Goal: Task Accomplishment & Management: Complete application form

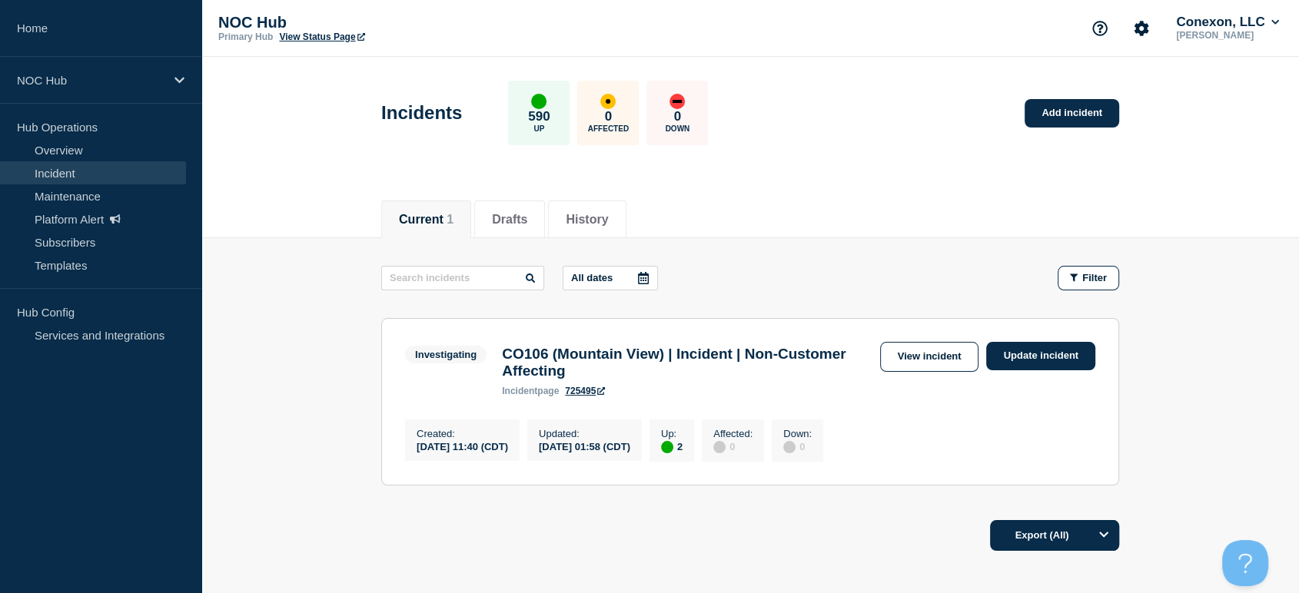
click at [916, 372] on div "Investigating CO106 (Mountain View) | Incident | Non-Customer Affecting inciden…" at bounding box center [750, 369] width 690 height 55
click at [912, 361] on link "View incident" at bounding box center [929, 357] width 99 height 30
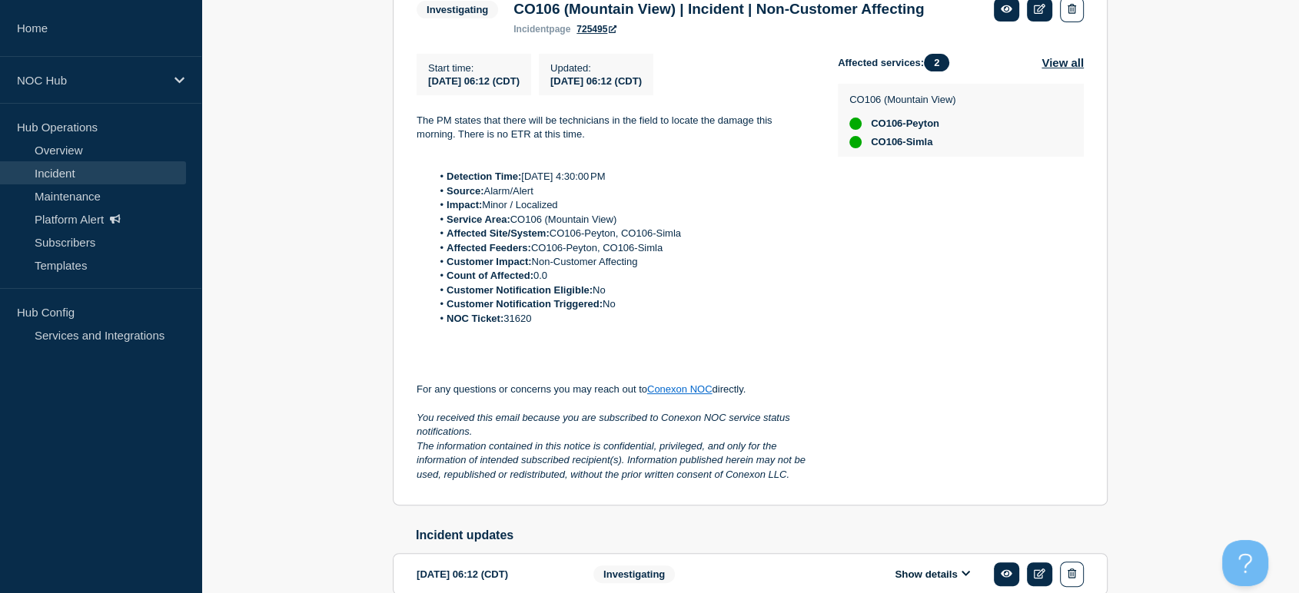
scroll to position [427, 0]
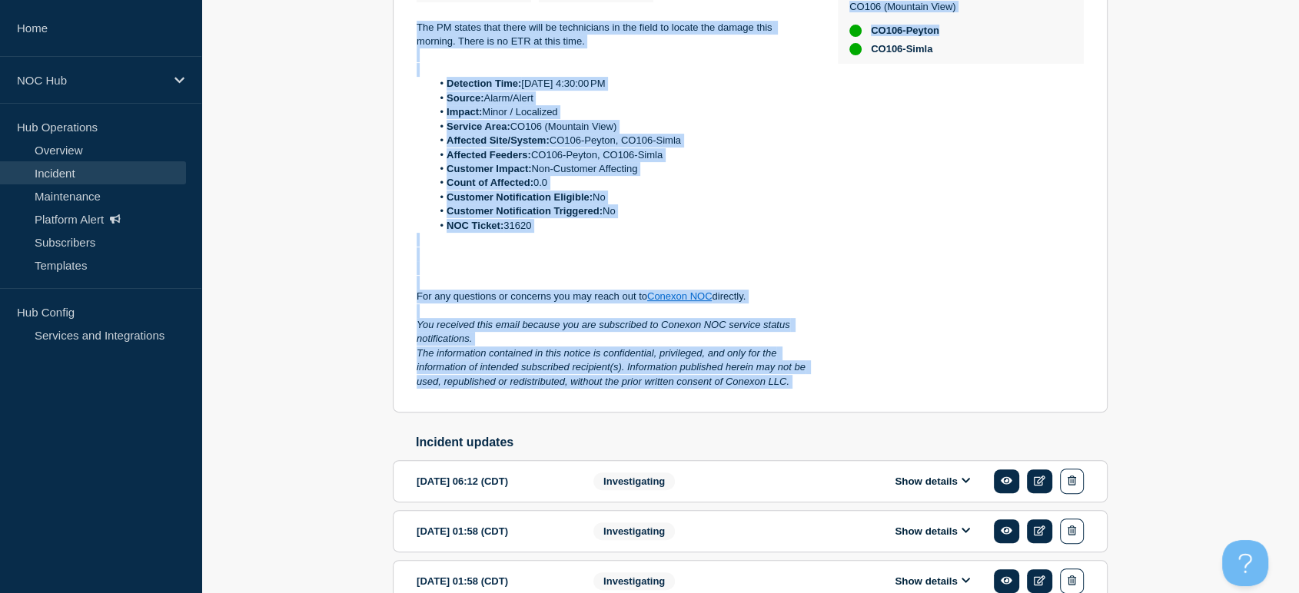
drag, startPoint x: 412, startPoint y: 45, endPoint x: 866, endPoint y: 424, distance: 590.5
click at [866, 414] on section "Investigating CO106 (Mountain View) | Incident | Non-Customer Affecting inciden…" at bounding box center [750, 146] width 715 height 533
copy div "The PM states that there will be technicians in the field to locate the damage …"
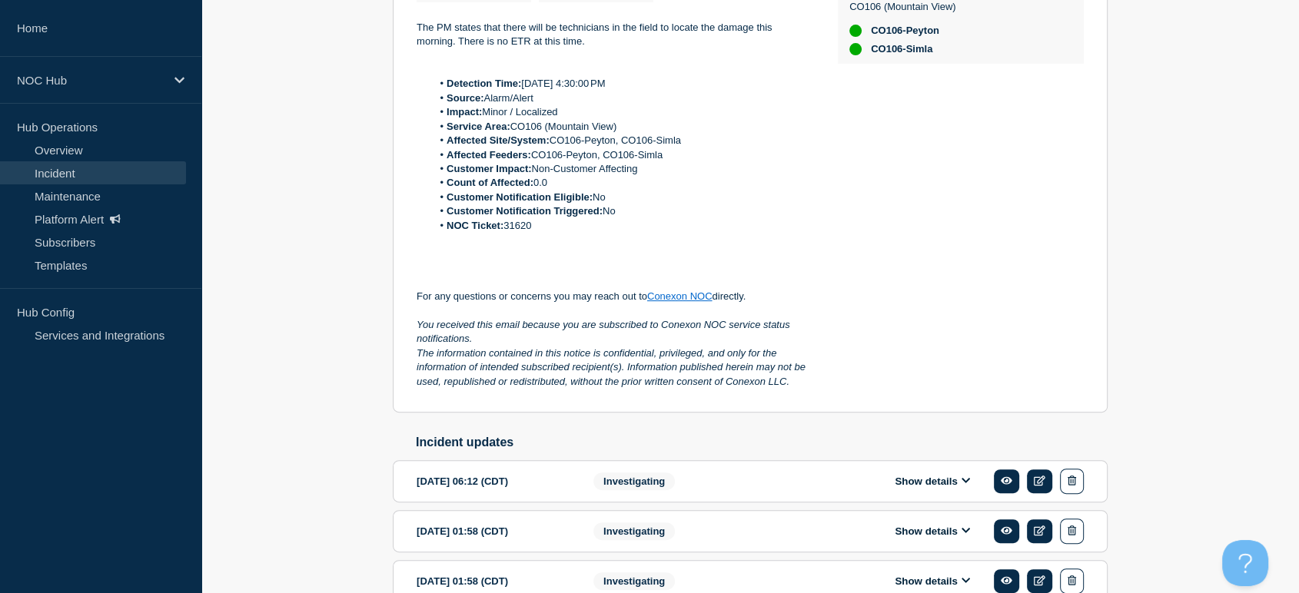
click at [902, 330] on div "Affected services: 2 View all CO106 (Mountain View) CO106-Peyton CO106-Simla" at bounding box center [961, 175] width 246 height 429
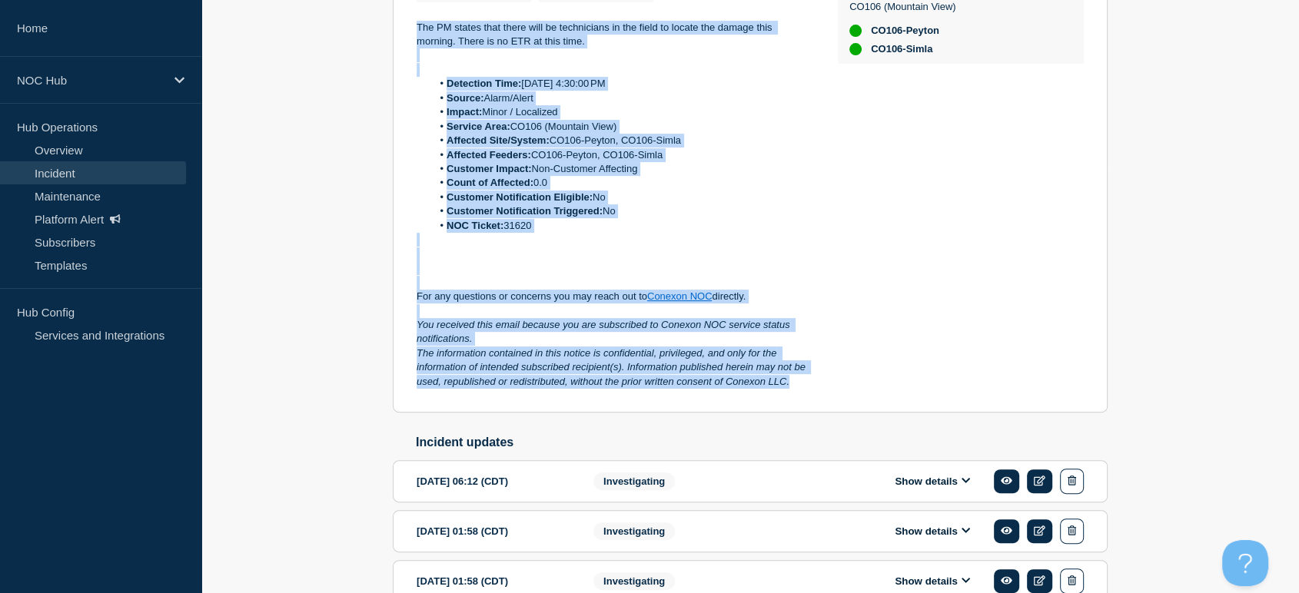
drag, startPoint x: 416, startPoint y: 303, endPoint x: 807, endPoint y: 410, distance: 405.6
click at [807, 390] on div "The PM states that there will be technicians in the field to locate the damage …" at bounding box center [615, 205] width 397 height 369
copy div "The PM states that there will be technicians in the field to locate the damage …"
click at [360, 211] on div "Back Back to Incidents Update incident Investigating CO106 (Mountain View) | In…" at bounding box center [750, 331] width 1098 height 1039
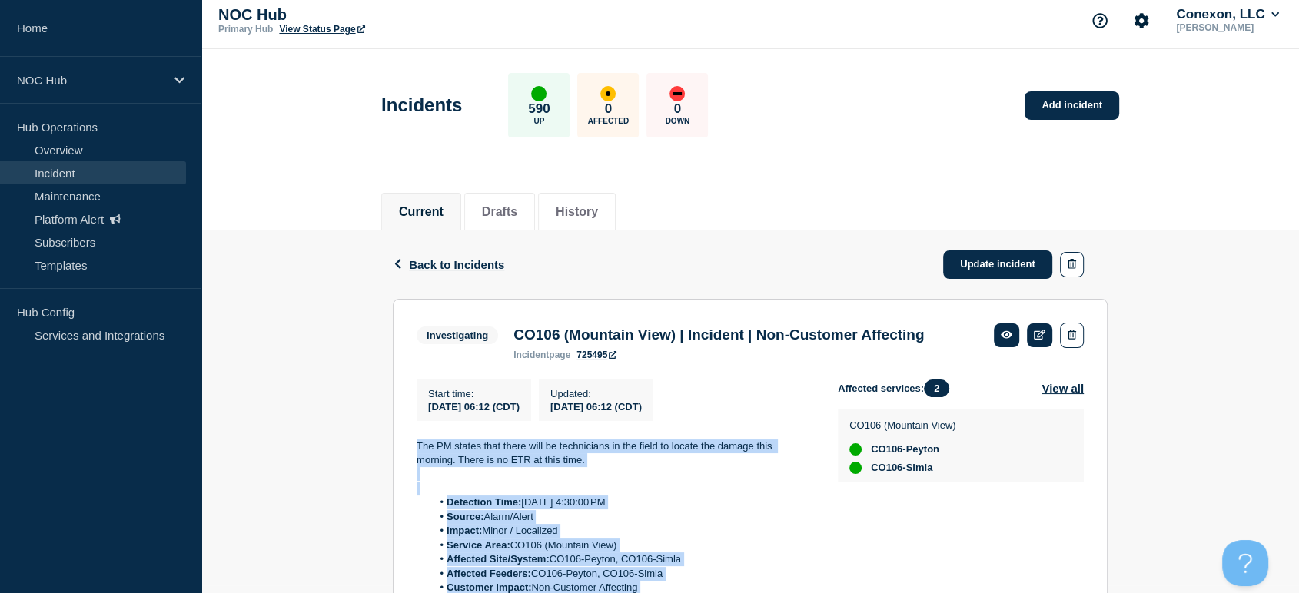
scroll to position [0, 0]
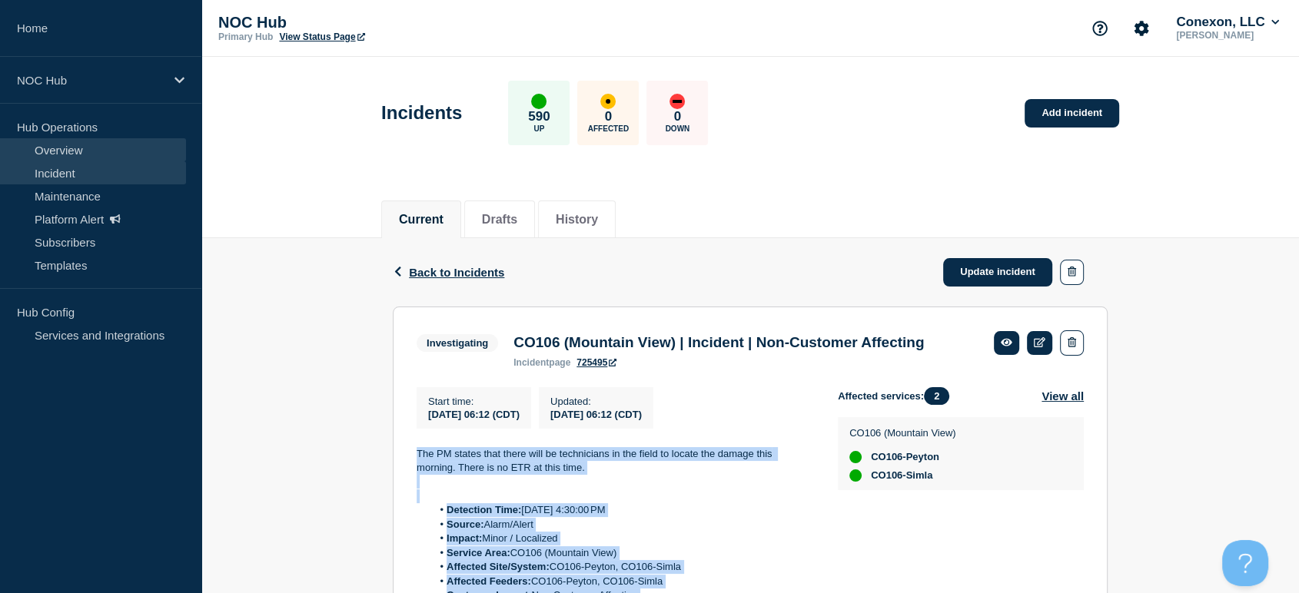
click at [121, 158] on link "Overview" at bounding box center [93, 149] width 186 height 23
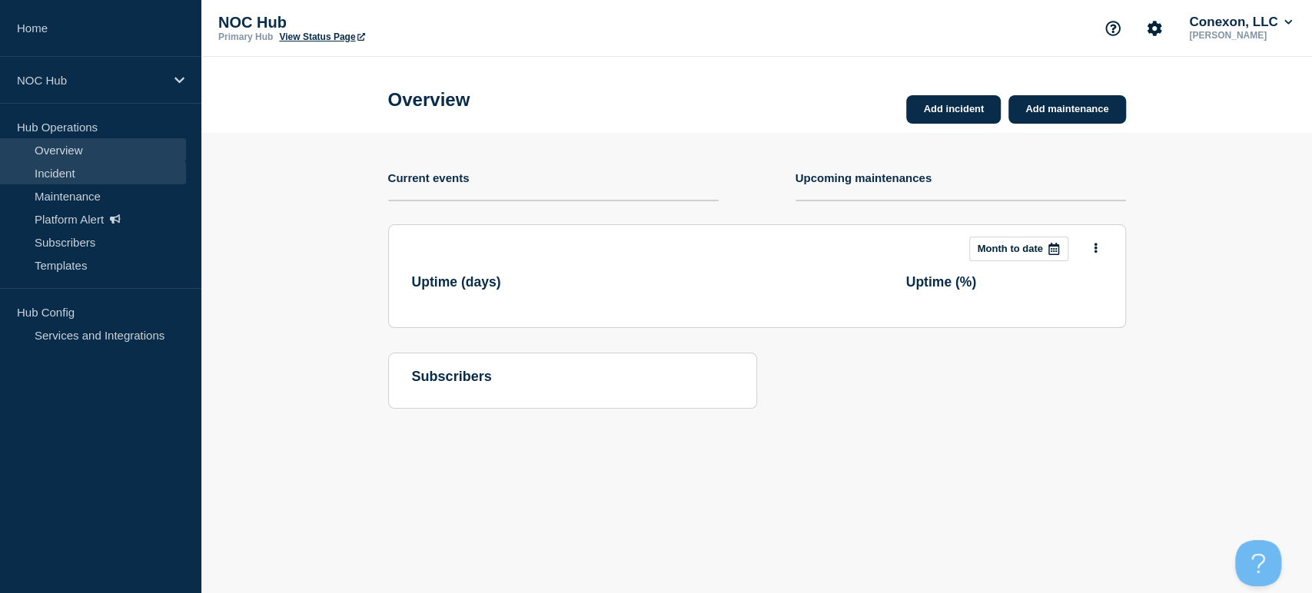
click at [111, 171] on link "Incident" at bounding box center [93, 172] width 186 height 23
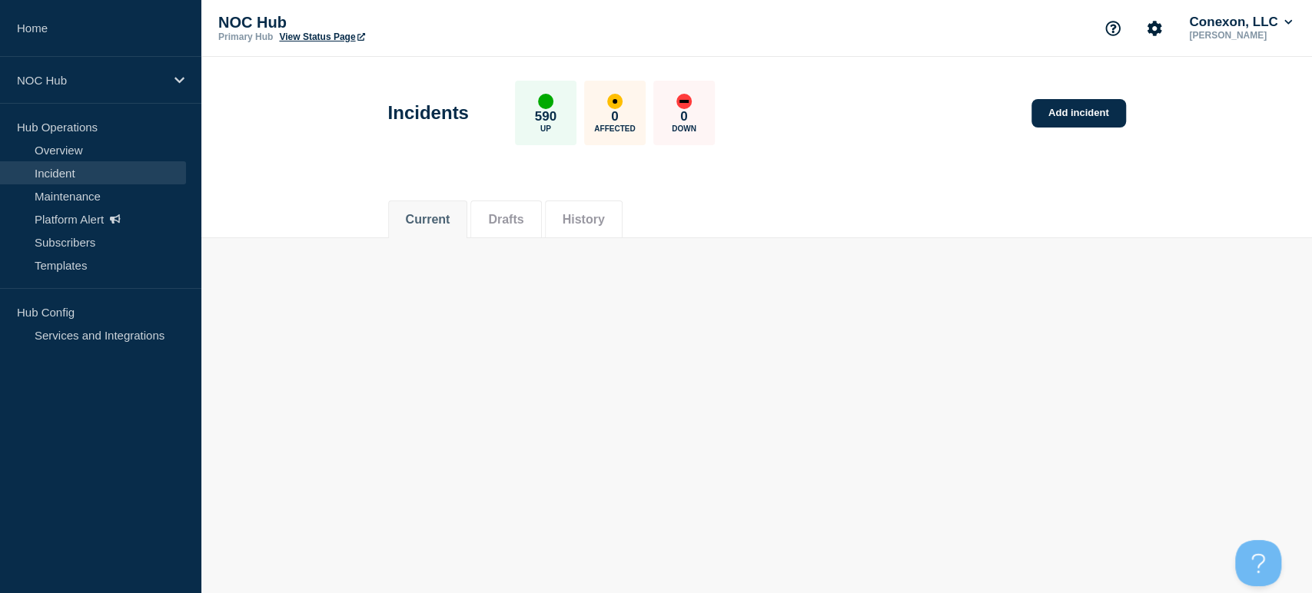
click at [501, 225] on button "Drafts" at bounding box center [505, 220] width 35 height 14
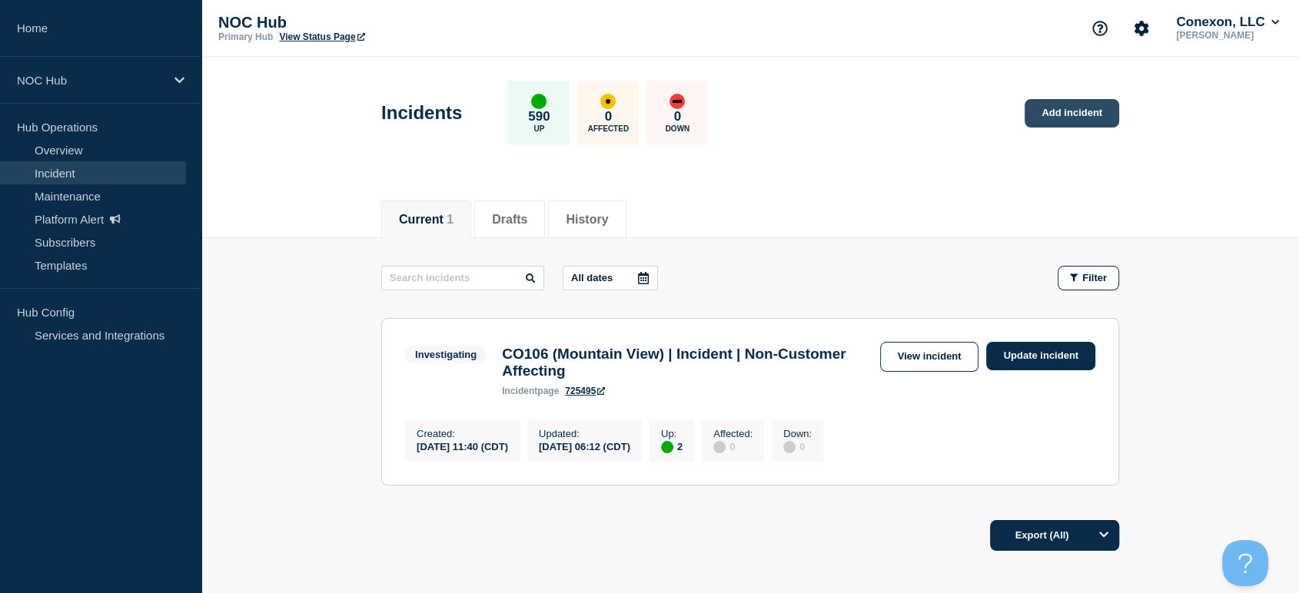
click at [1068, 106] on link "Add incident" at bounding box center [1072, 113] width 95 height 28
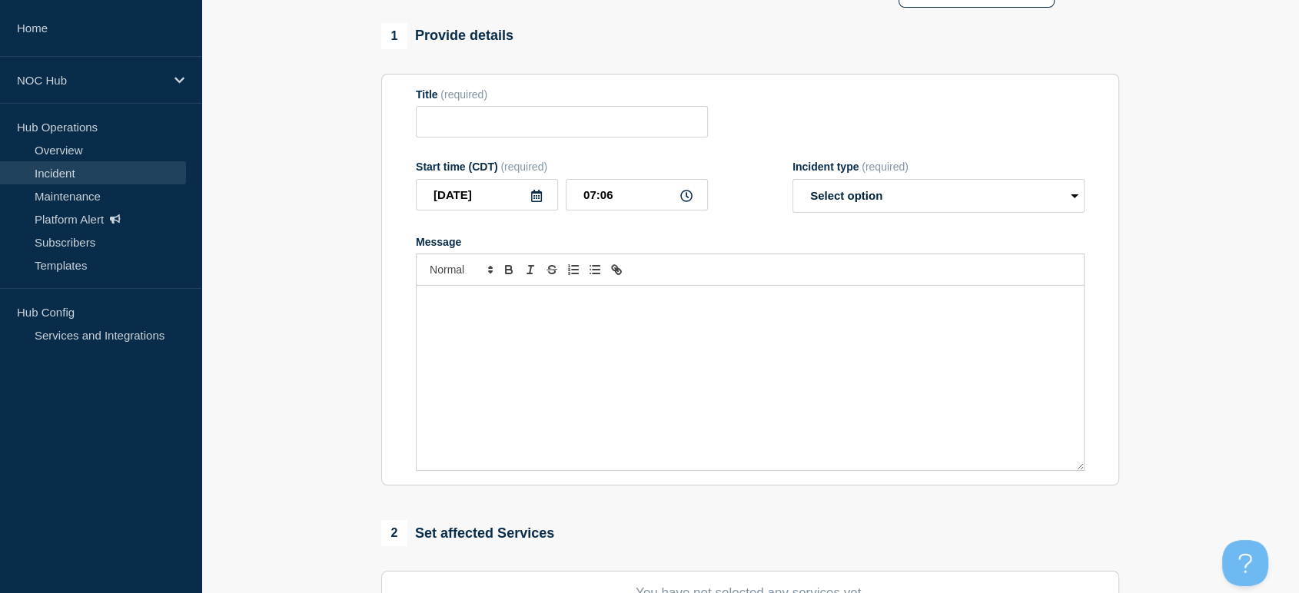
scroll to position [171, 0]
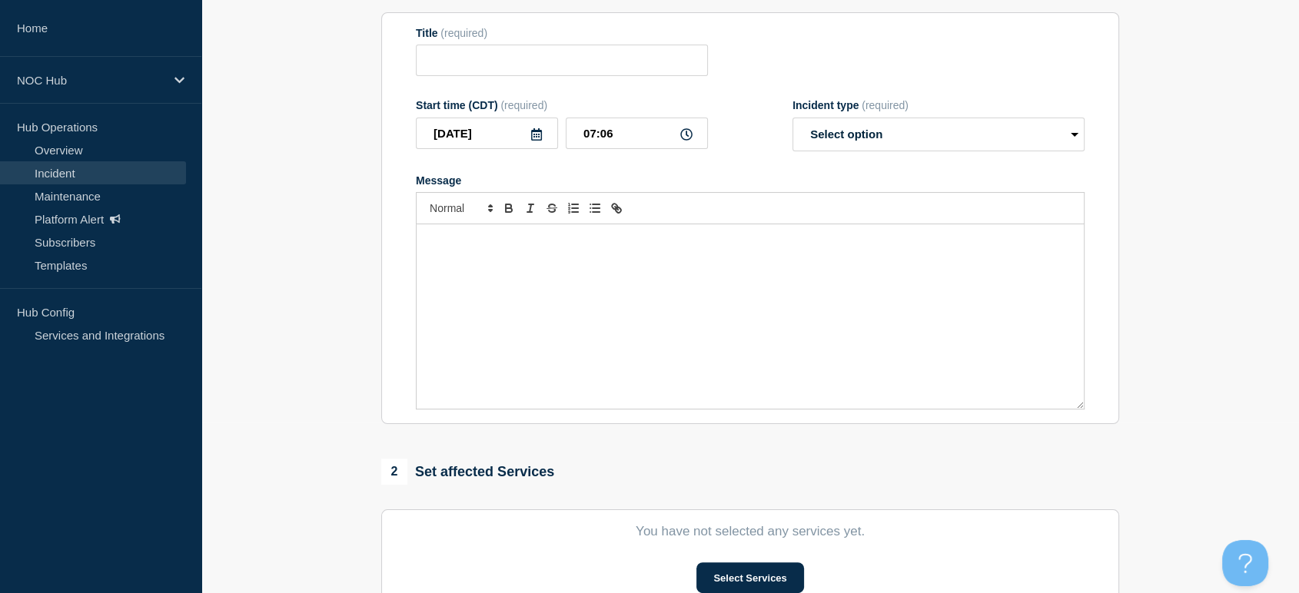
click at [738, 318] on div "Message" at bounding box center [750, 316] width 667 height 184
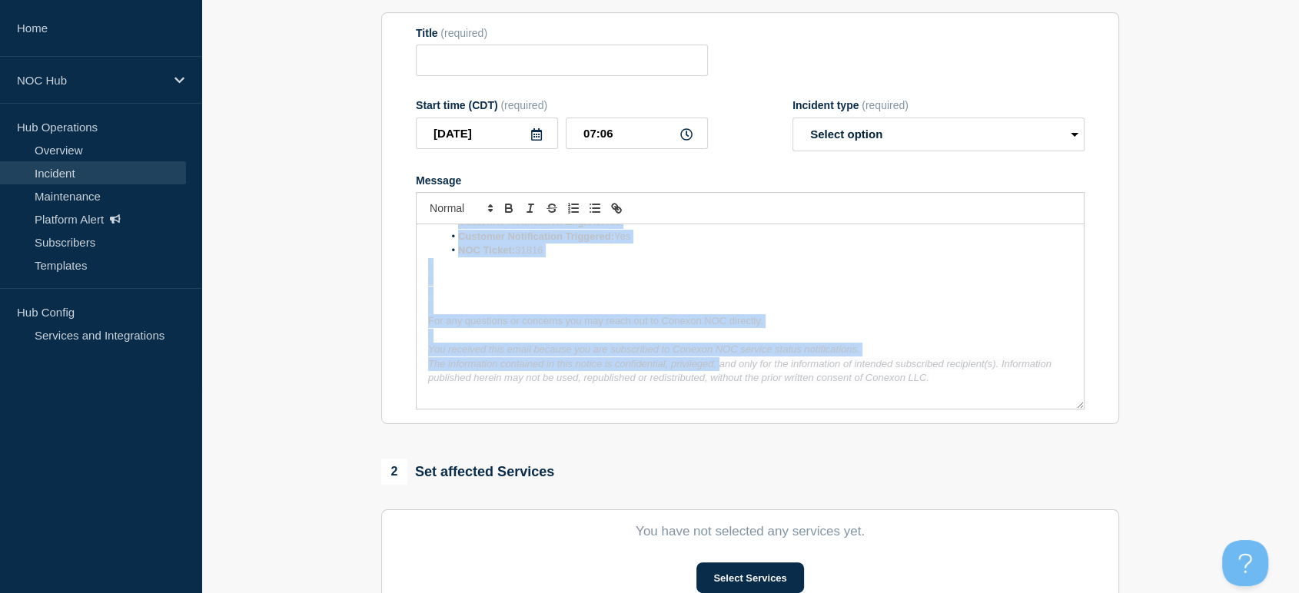
scroll to position [484, 0]
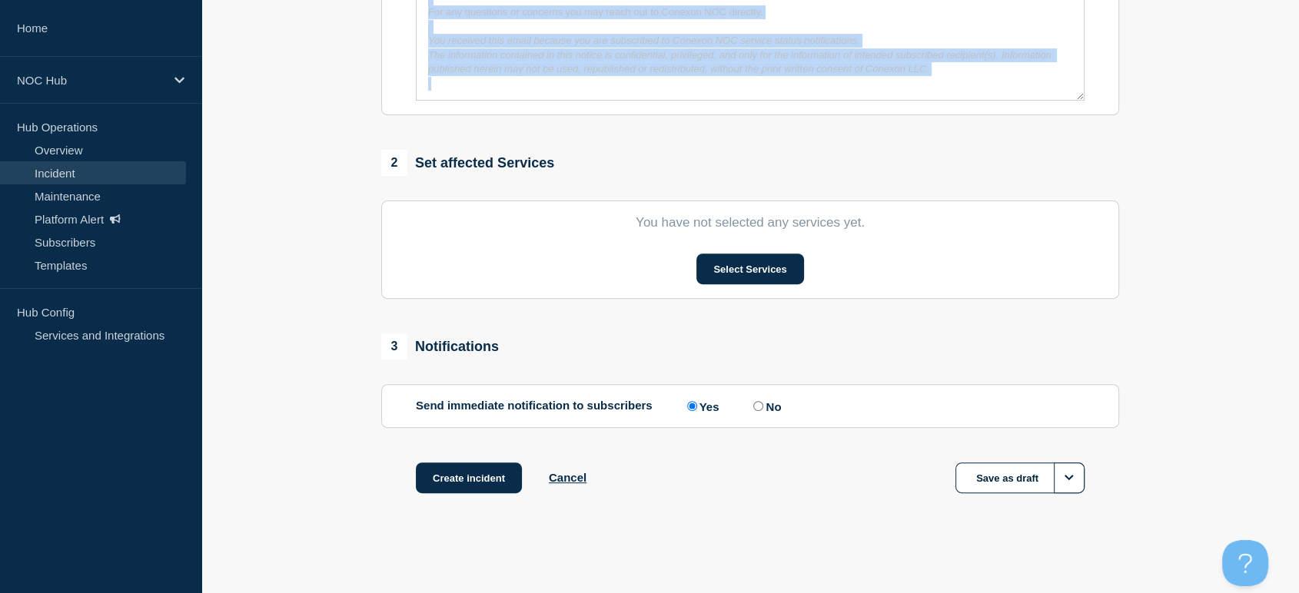
drag, startPoint x: 426, startPoint y: 249, endPoint x: 958, endPoint y: 77, distance: 559.1
click at [958, 77] on div "The NOC has detected an outage and has reached out to the PM for more informati…" at bounding box center [750, 7] width 667 height 184
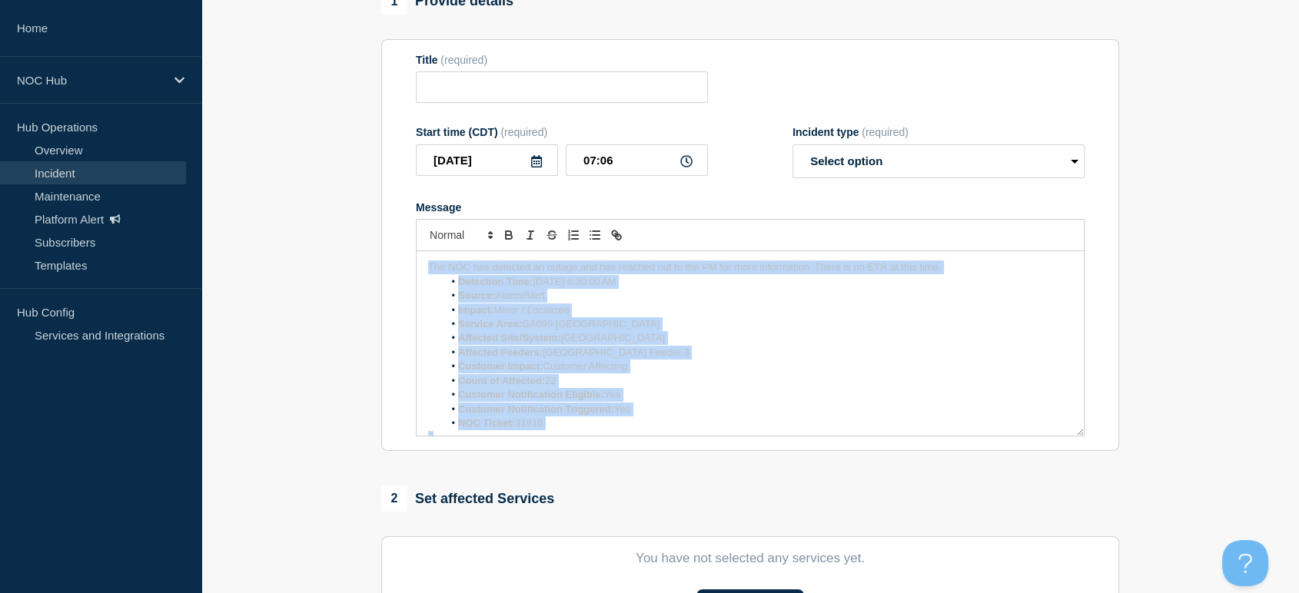
scroll to position [0, 0]
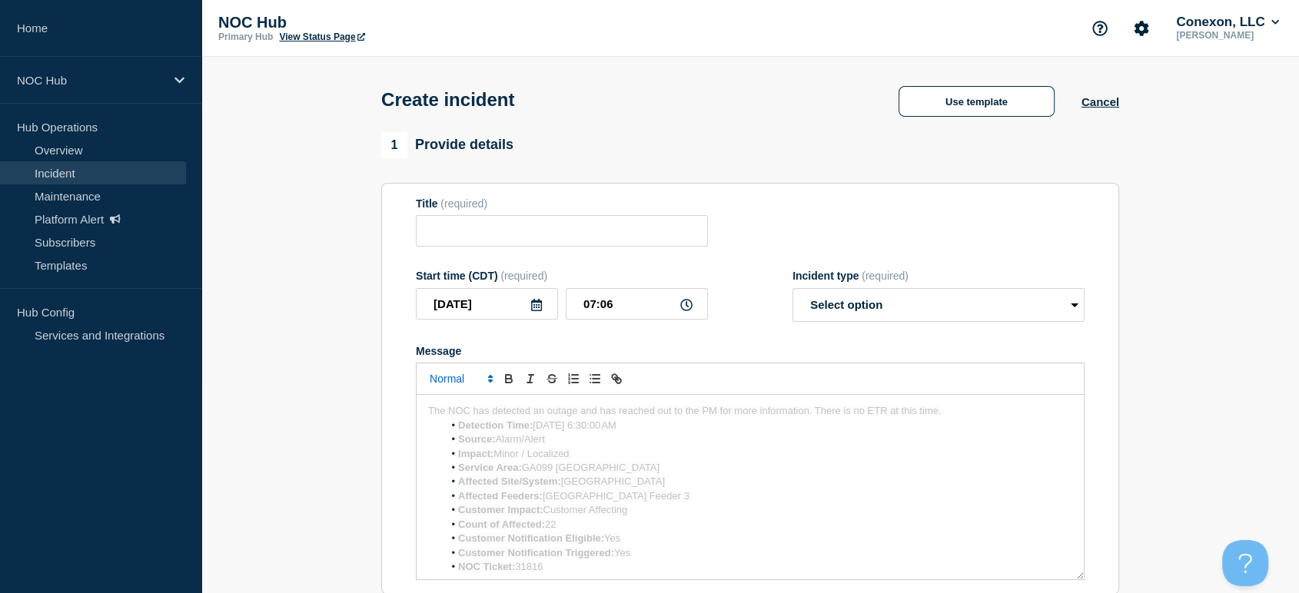
click at [487, 381] on icon "Font size" at bounding box center [491, 379] width 14 height 14
click at [446, 420] on span "submenu" at bounding box center [460, 421] width 61 height 20
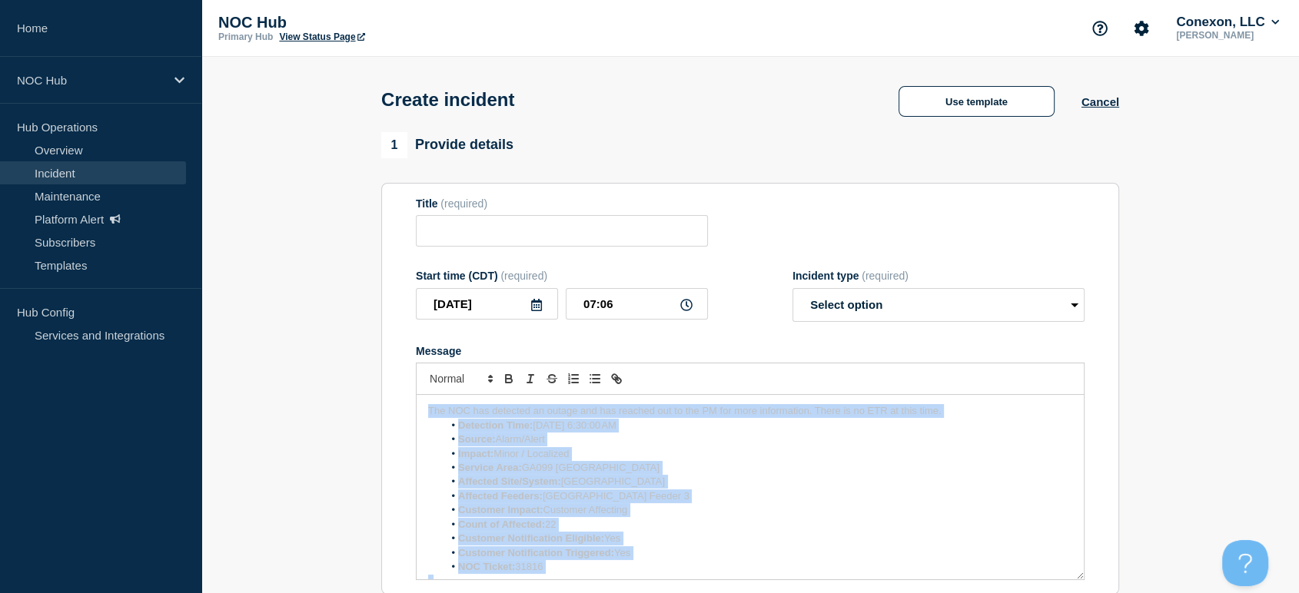
scroll to position [10, 0]
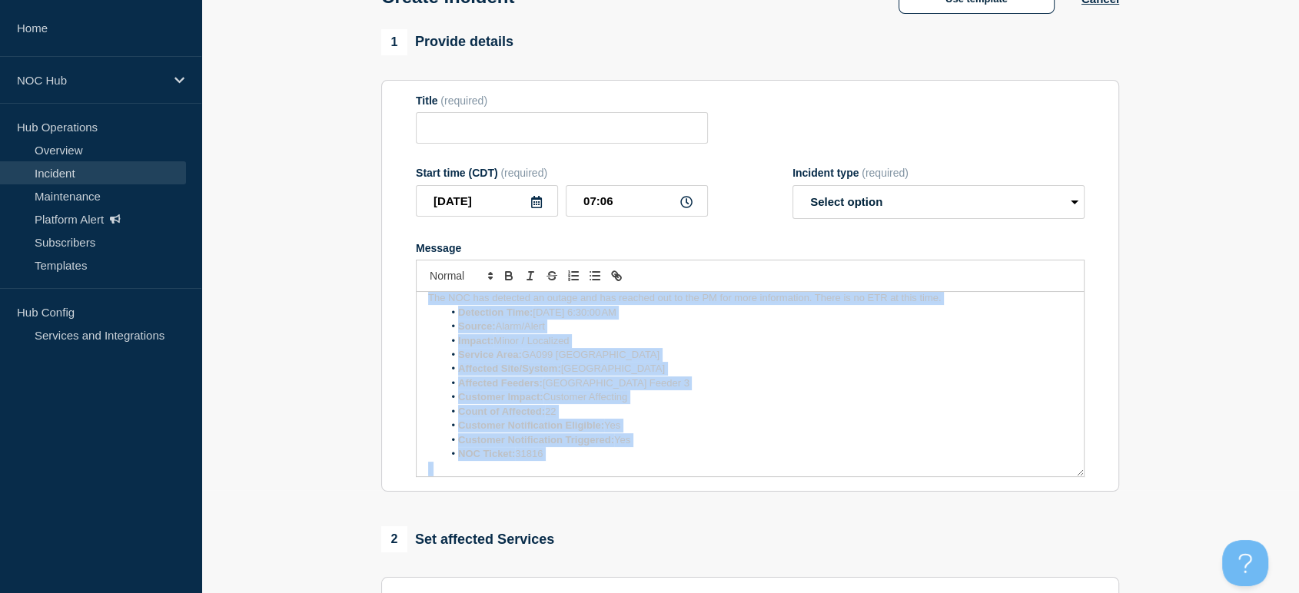
click at [738, 348] on li "Impact: Minor / Localized" at bounding box center [759, 341] width 630 height 14
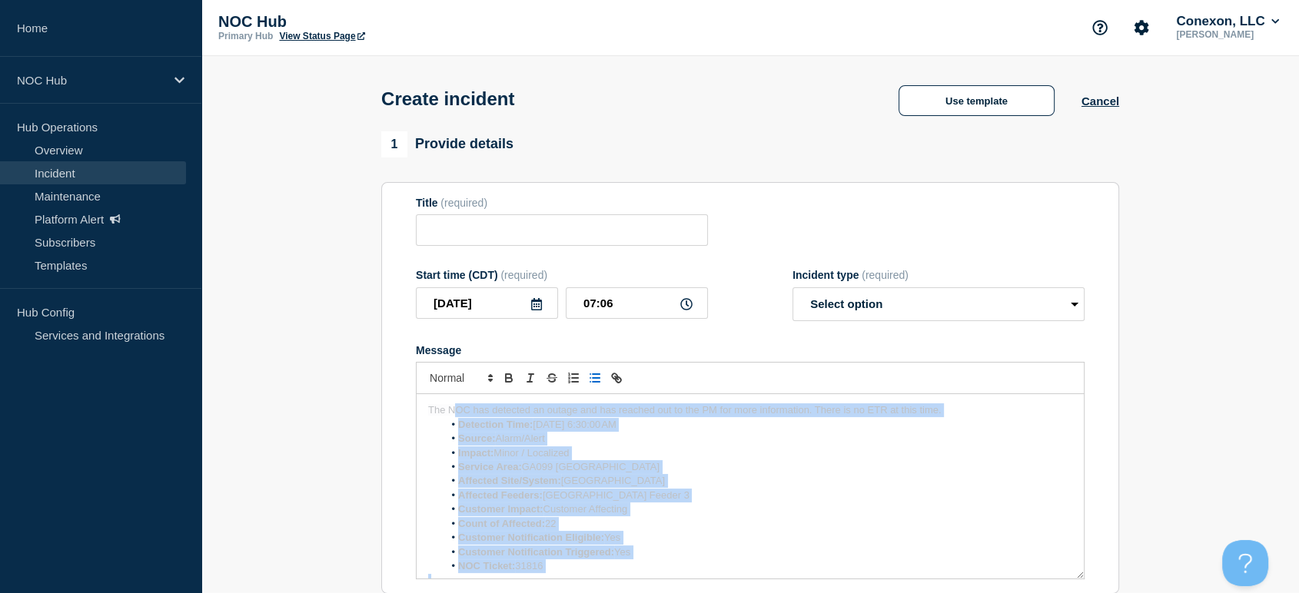
scroll to position [0, 0]
drag, startPoint x: 737, startPoint y: 471, endPoint x: 387, endPoint y: 355, distance: 369.2
click at [387, 355] on section "Title (required) Start time (CDT) (required) [DATE] 07:06 Incident type (requir…" at bounding box center [750, 389] width 738 height 413
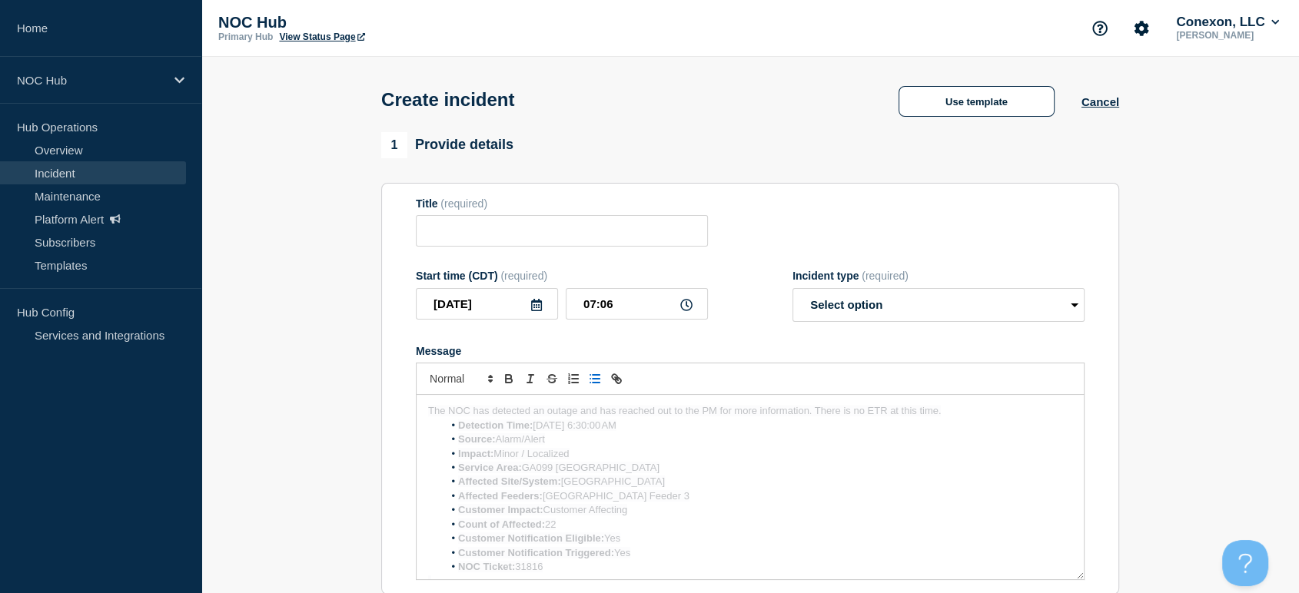
click at [387, 355] on section "Title (required) Start time (CDT) (required) [DATE] 07:06 Incident type (requir…" at bounding box center [750, 389] width 738 height 413
drag, startPoint x: 387, startPoint y: 355, endPoint x: 750, endPoint y: 467, distance: 380.3
click at [664, 488] on section "Title (required) Start time (CDT) (required) [DATE] 07:06 Incident type (requir…" at bounding box center [750, 389] width 738 height 413
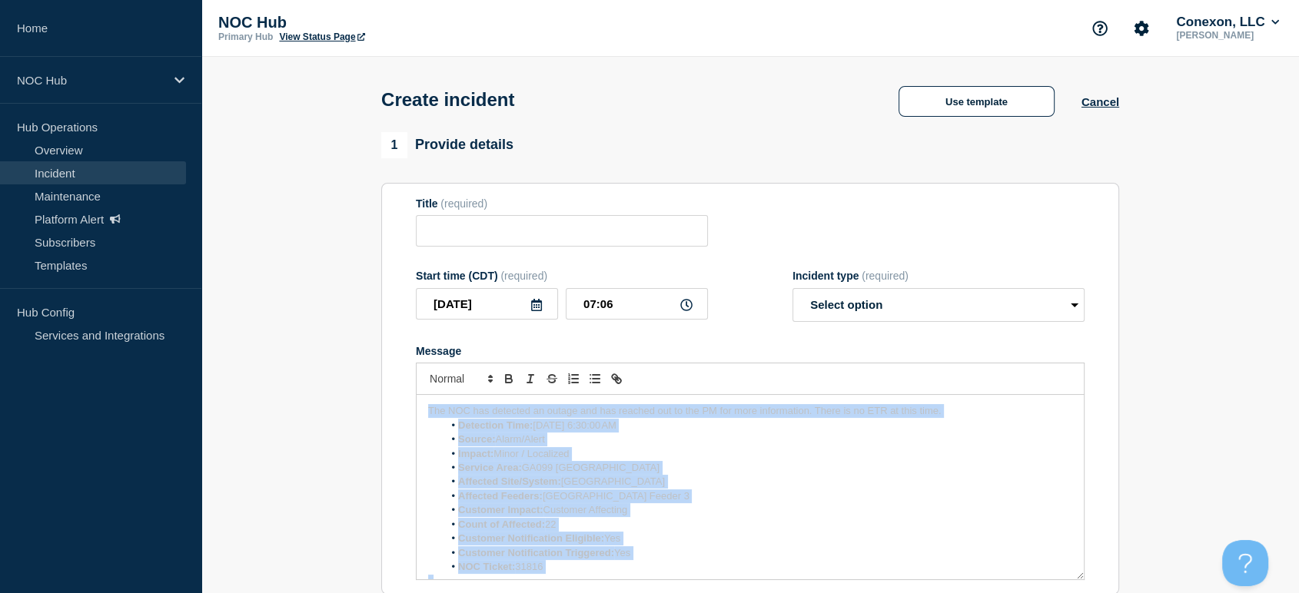
drag, startPoint x: 969, startPoint y: 217, endPoint x: 341, endPoint y: 68, distance: 646.2
click at [341, 68] on main "Create incident Use template Cancel 1 Provide details Title (required) Start ti…" at bounding box center [750, 565] width 1098 height 1016
click at [510, 374] on button "Toggle bold text" at bounding box center [509, 379] width 22 height 18
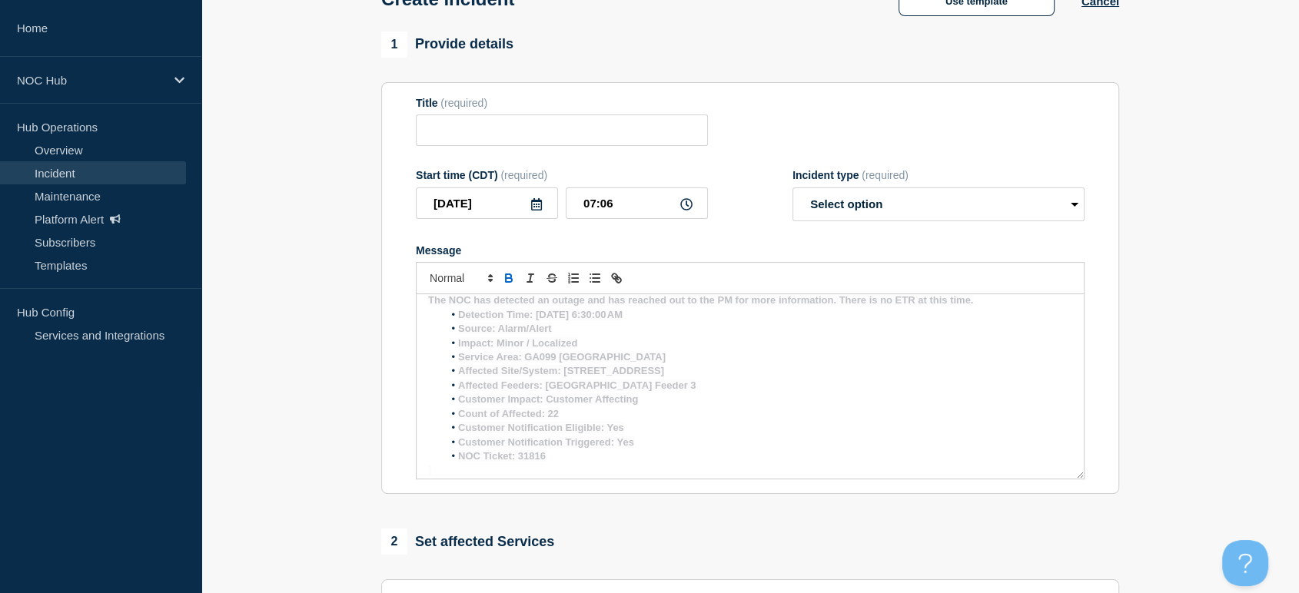
click at [353, 377] on section "1 Provide details Title (required) Start time (CDT) (required) [DATE] 07:06 Inc…" at bounding box center [750, 472] width 1098 height 880
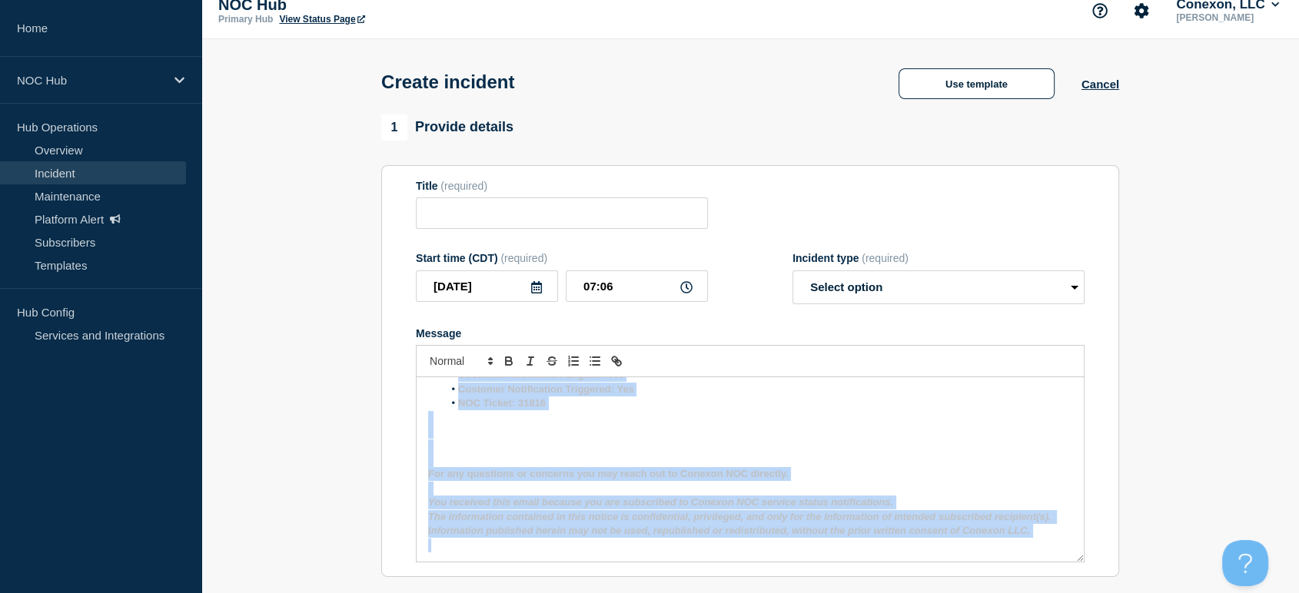
scroll to position [0, 0]
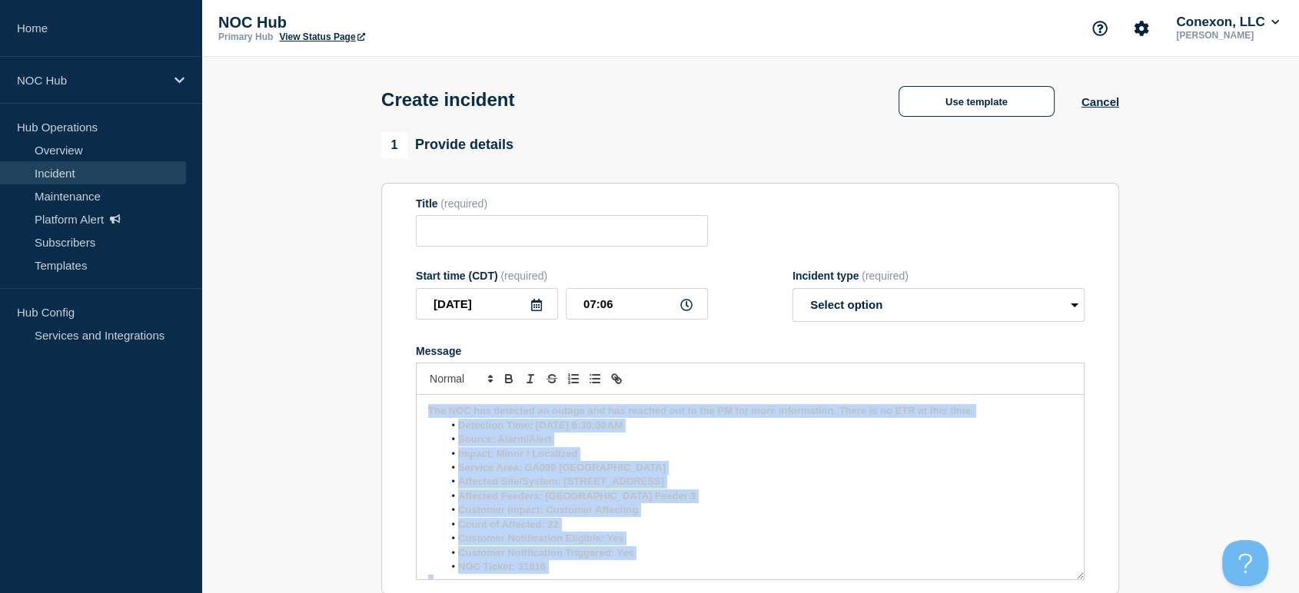
drag, startPoint x: 1039, startPoint y: 463, endPoint x: 307, endPoint y: 328, distance: 743.3
click at [306, 328] on section "1 Provide details Title (required) Start time (CDT) (required) [DATE] 07:06 Inc…" at bounding box center [750, 572] width 1098 height 880
click at [513, 385] on icon "Toggle bold text" at bounding box center [509, 379] width 14 height 14
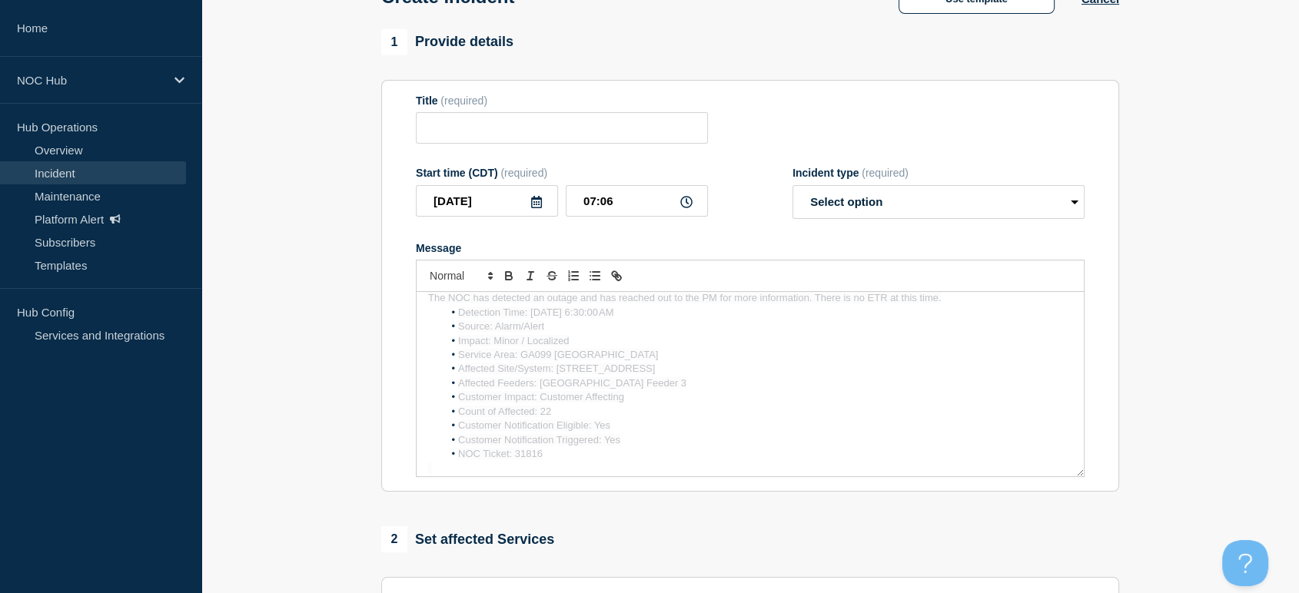
click at [1196, 219] on section "1 Provide details Title (required) Start time (CDT) (required) [DATE] 07:06 Inc…" at bounding box center [750, 469] width 1098 height 880
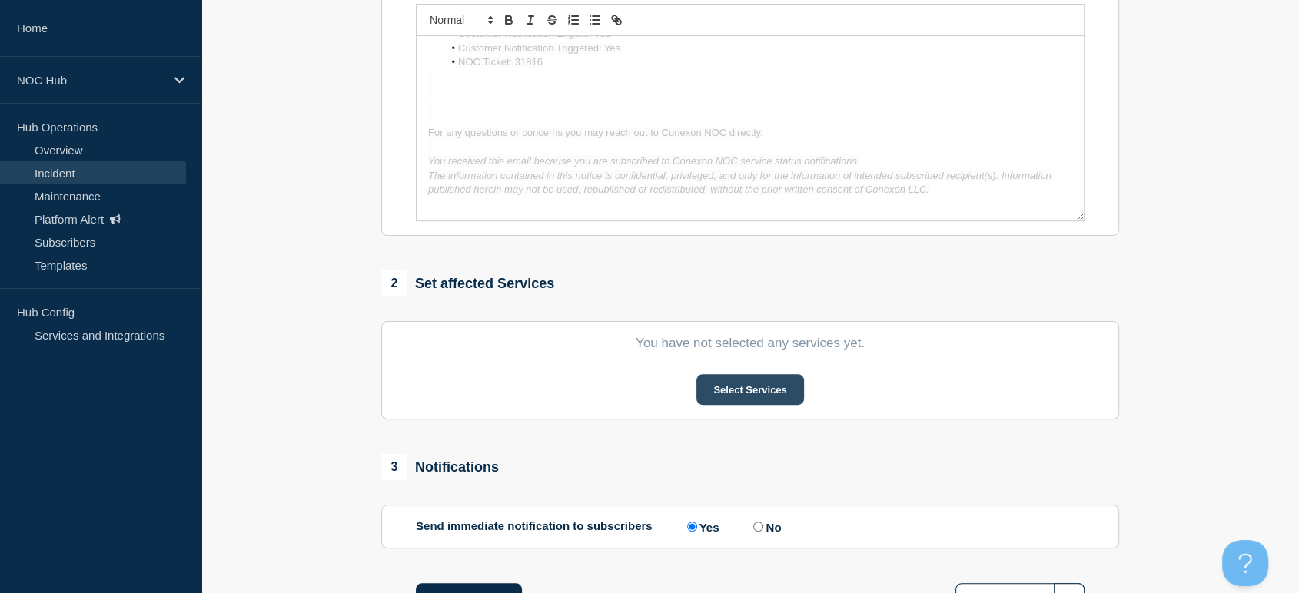
click at [738, 392] on button "Select Services" at bounding box center [749, 389] width 107 height 31
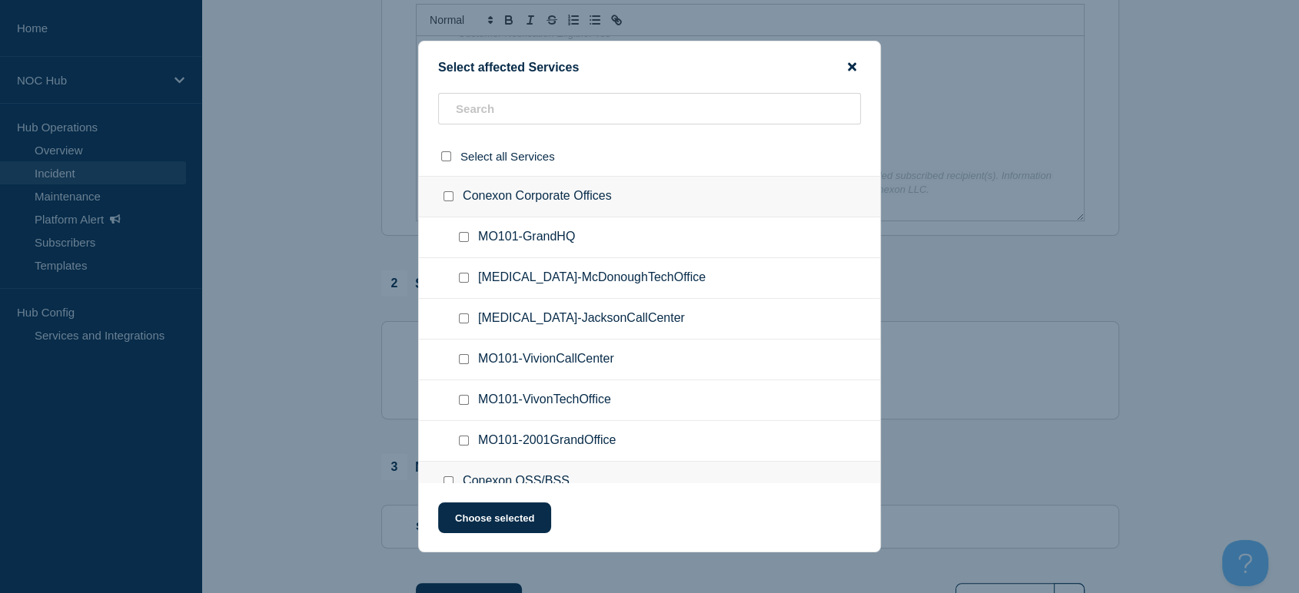
click at [849, 61] on icon "close button" at bounding box center [852, 67] width 8 height 12
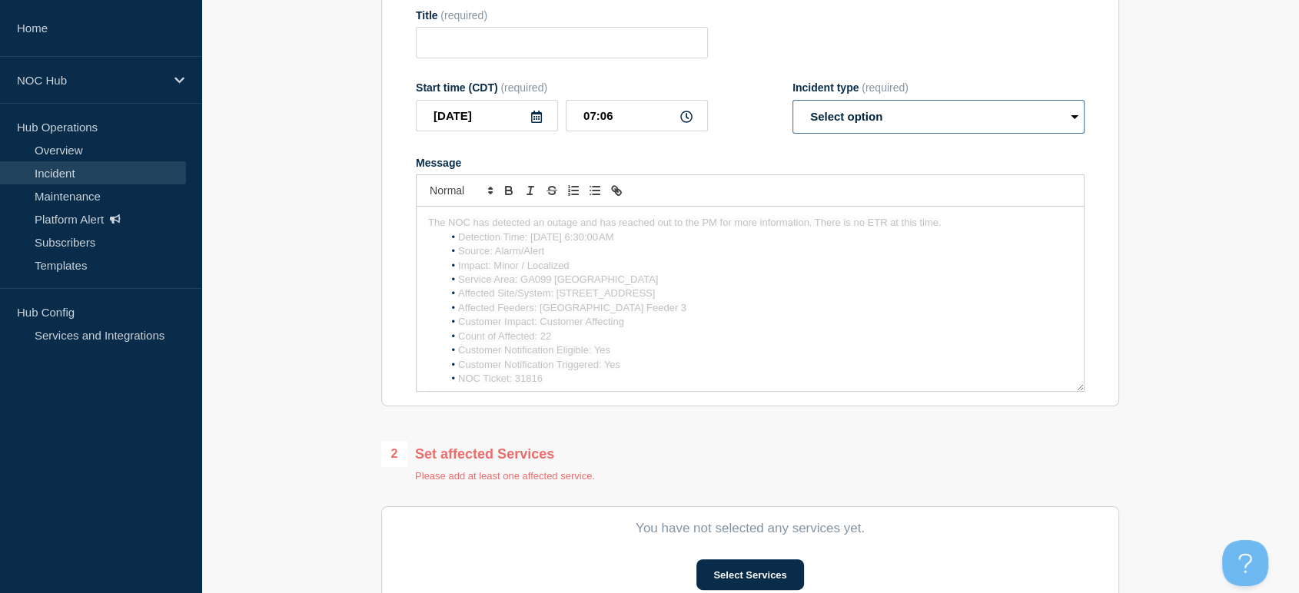
click at [855, 125] on select "Select option Investigating Identified Monitoring" at bounding box center [939, 117] width 292 height 34
select select "investigating"
click at [793, 104] on select "Select option Investigating Identified Monitoring" at bounding box center [939, 117] width 292 height 34
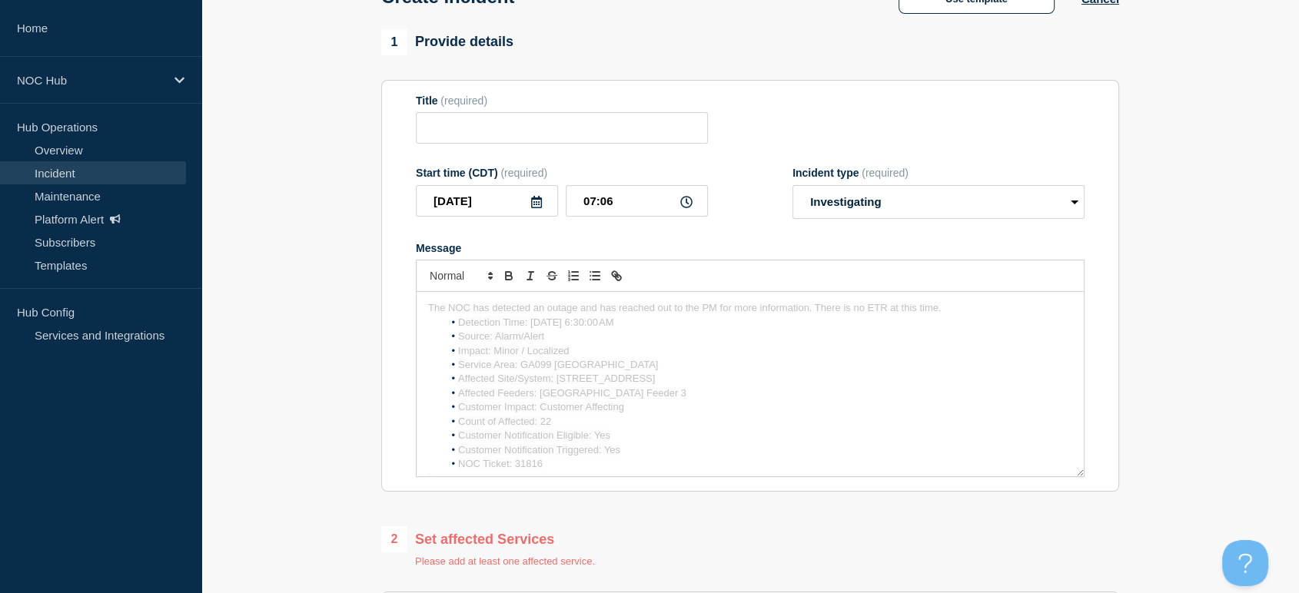
click at [520, 148] on form "Title (required) Start time (CDT) (required) [DATE] 07:06 Incident type (requir…" at bounding box center [750, 287] width 669 height 384
click at [527, 131] on input "Title" at bounding box center [562, 128] width 292 height 32
type input "[GEOGRAPHIC_DATA] | Customers Affected"
click at [806, 124] on div "Title (required) [GEOGRAPHIC_DATA] | Customers Affected" at bounding box center [750, 120] width 669 height 50
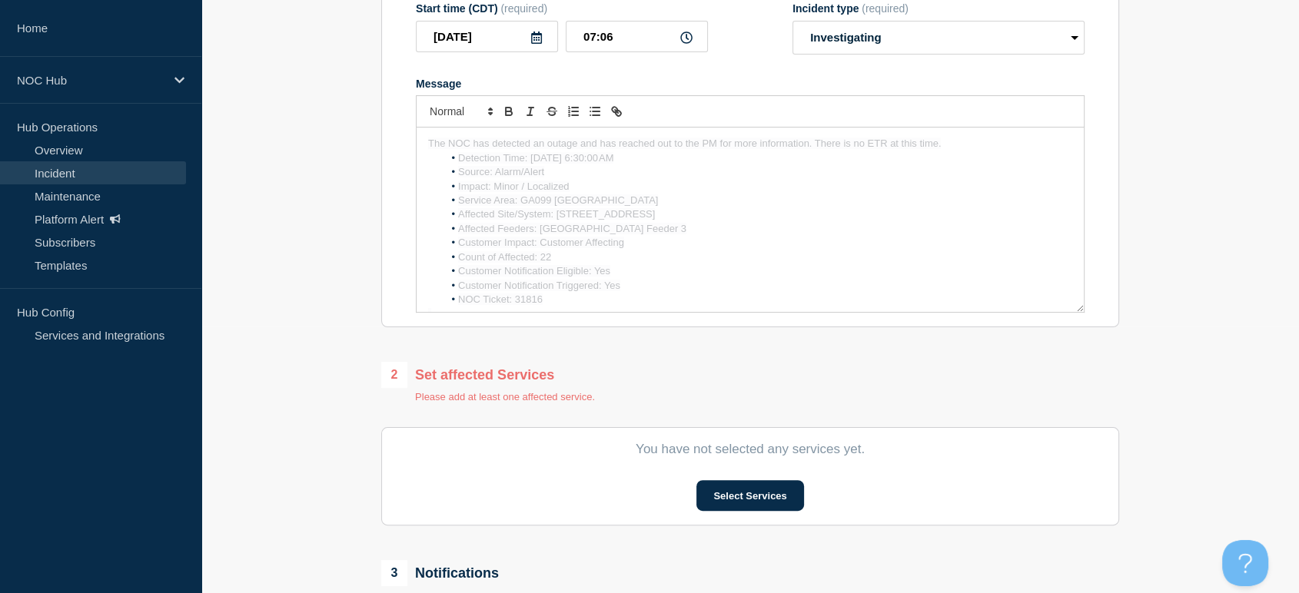
scroll to position [359, 0]
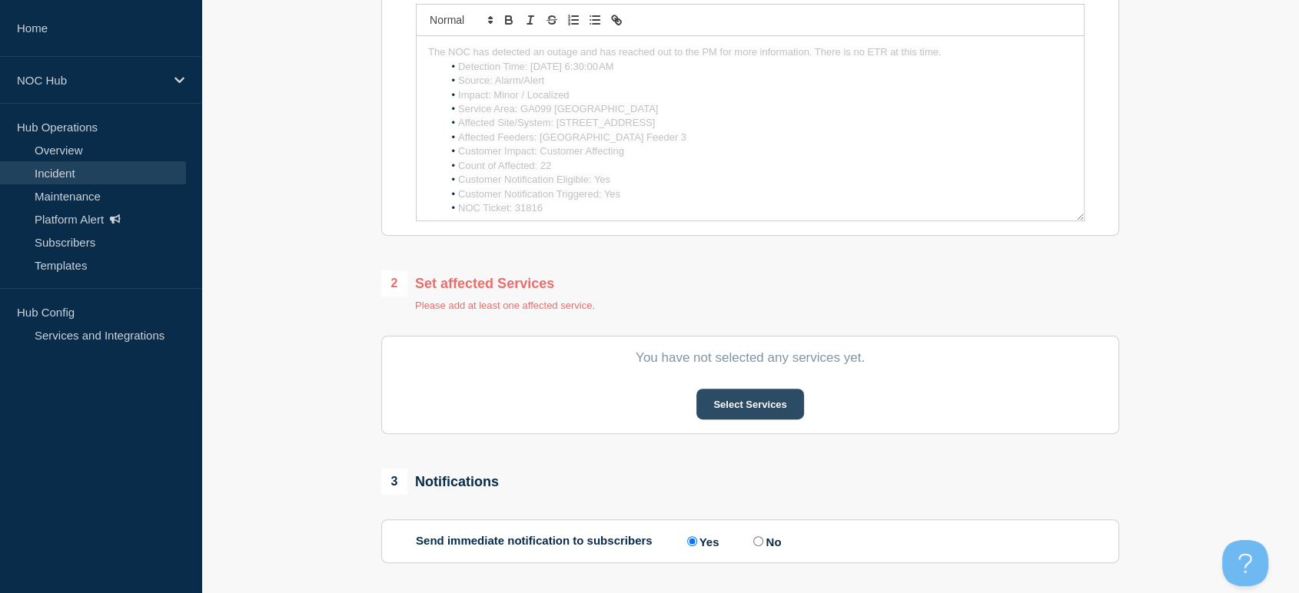
click at [754, 408] on button "Select Services" at bounding box center [749, 404] width 107 height 31
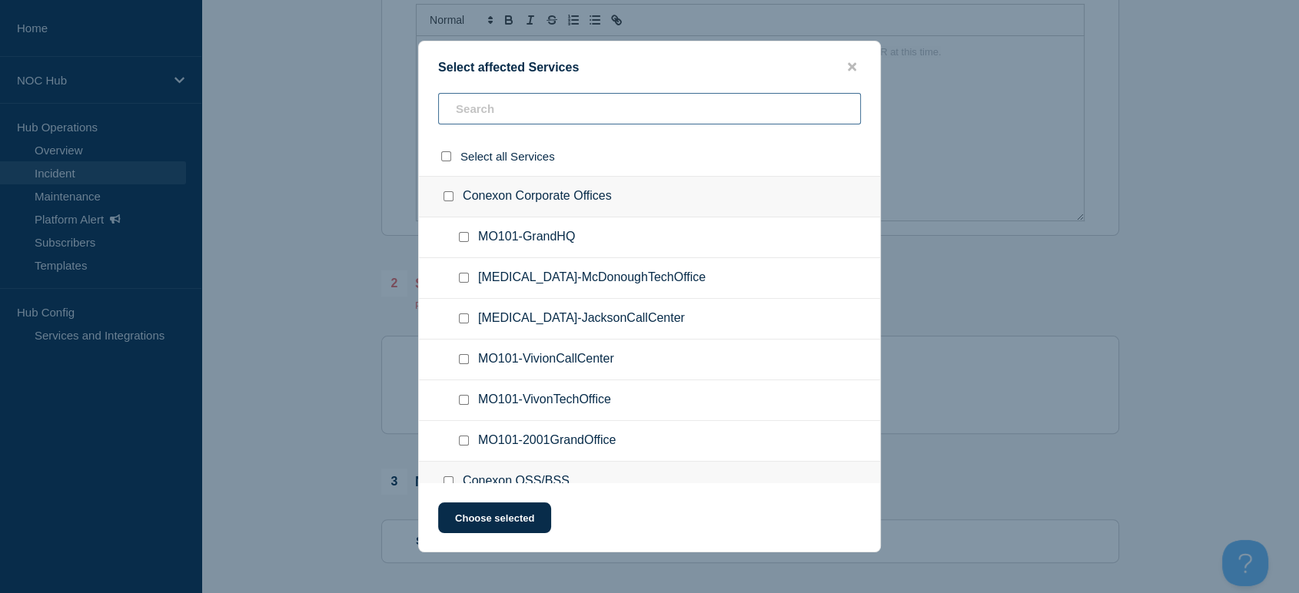
click at [592, 98] on input "text" at bounding box center [649, 109] width 423 height 32
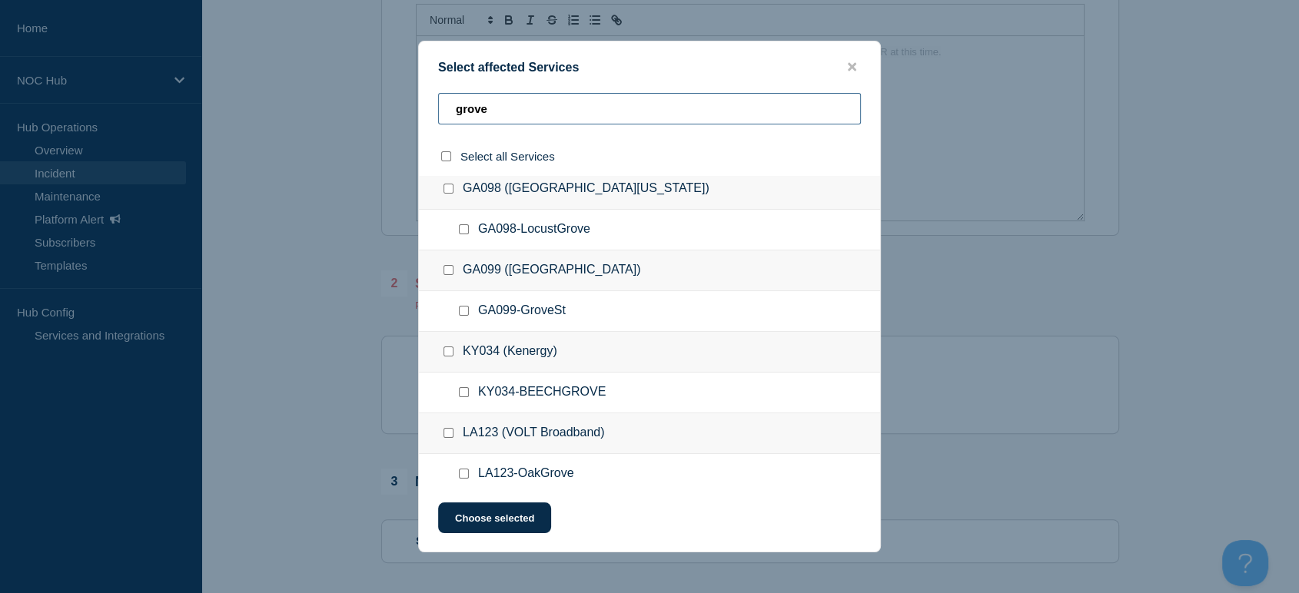
scroll to position [85, 0]
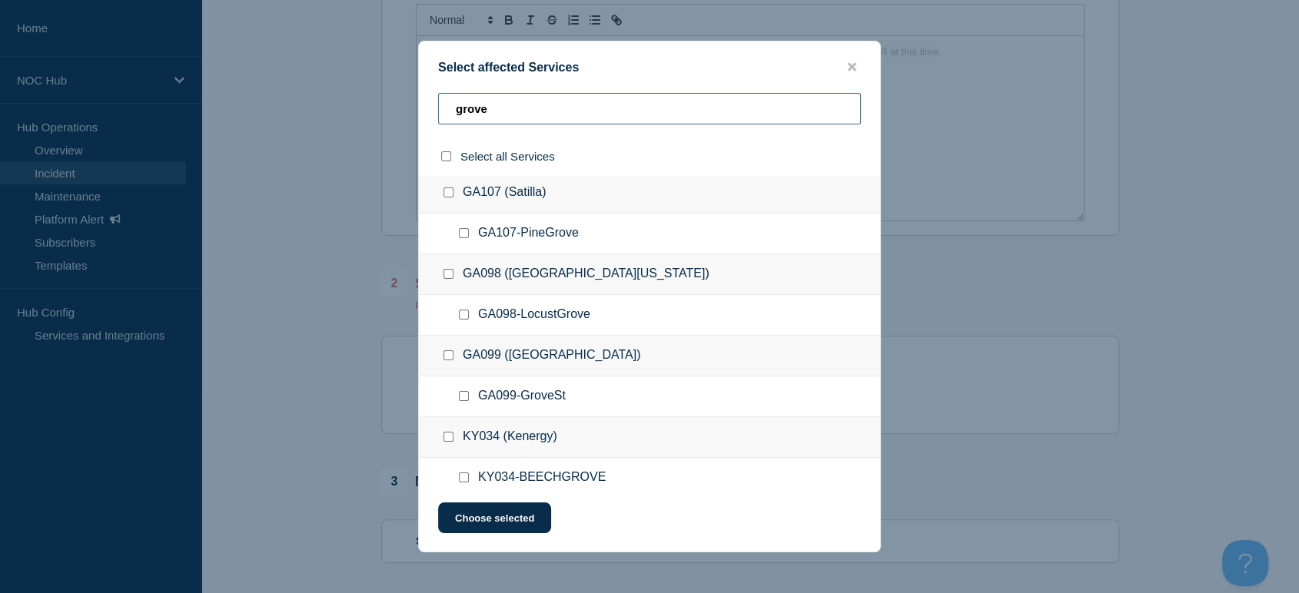
type input "grove"
click at [463, 401] on input "GA099-GroveSt checkbox" at bounding box center [464, 396] width 10 height 10
checkbox input "true"
click at [482, 524] on button "Choose selected" at bounding box center [494, 518] width 113 height 31
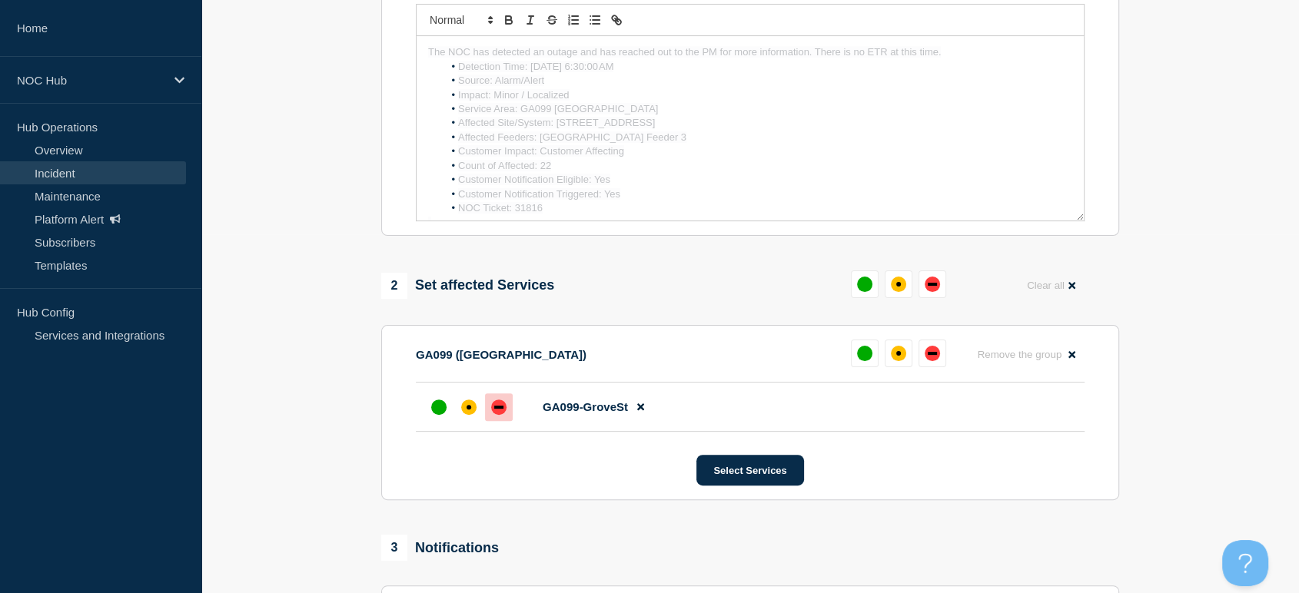
click at [500, 414] on div "down" at bounding box center [498, 407] width 15 height 15
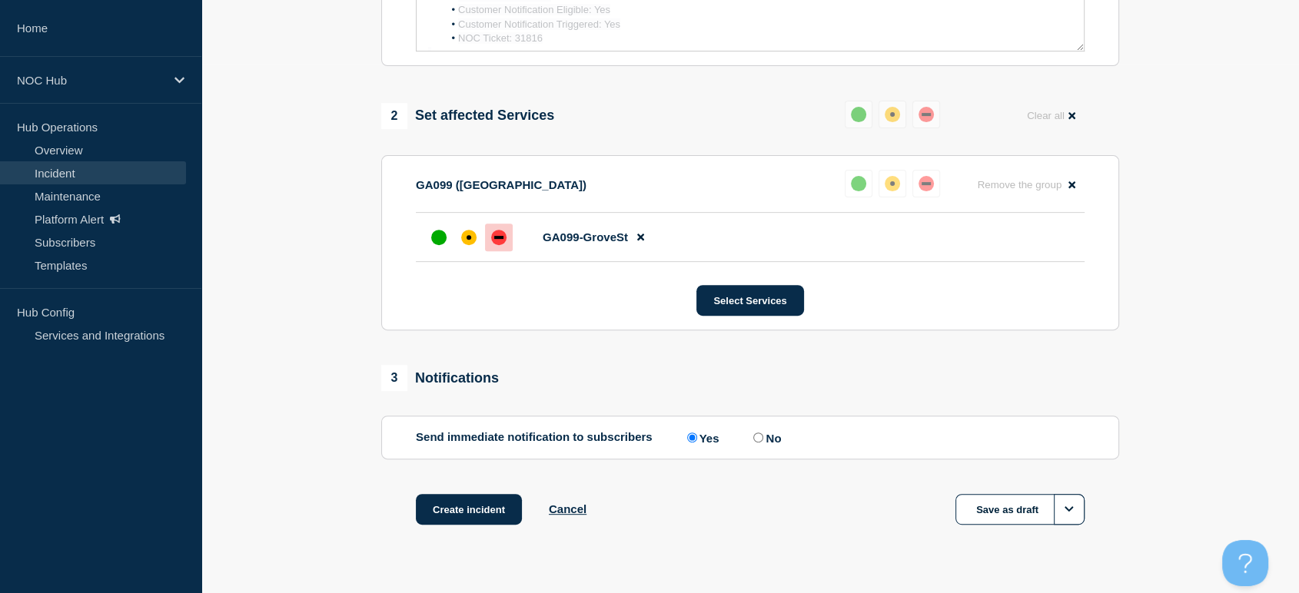
scroll to position [530, 0]
click at [756, 441] on input "No" at bounding box center [758, 437] width 10 height 10
radio input "true"
radio input "false"
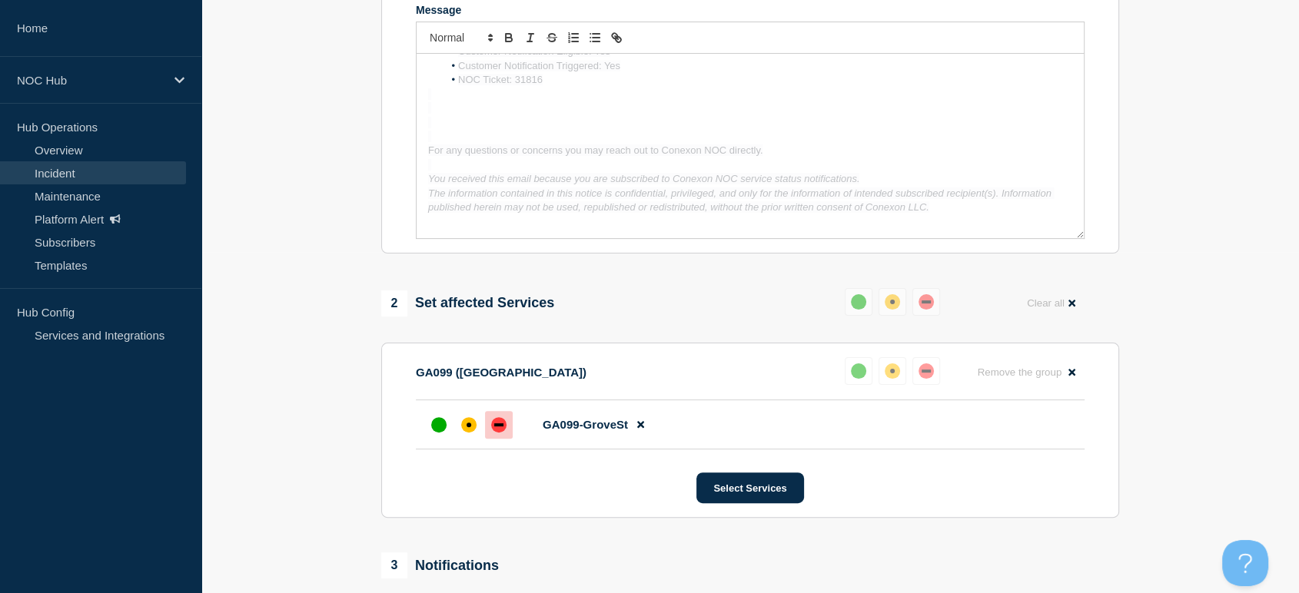
scroll to position [565, 0]
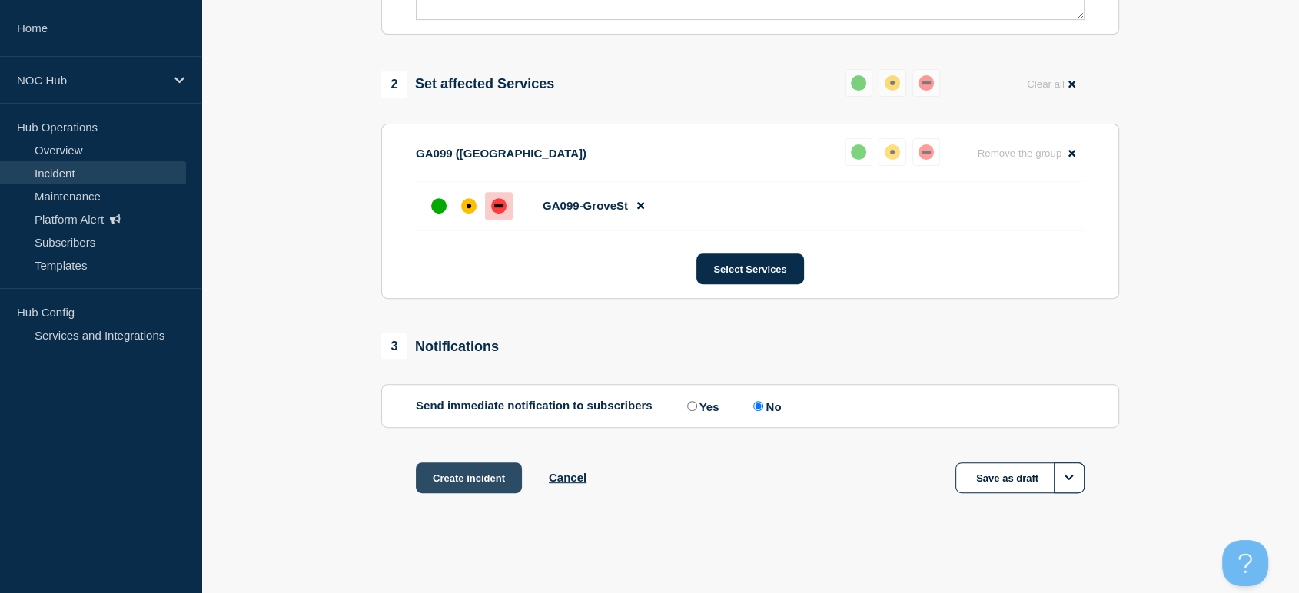
click at [484, 477] on button "Create incident" at bounding box center [469, 478] width 106 height 31
